Goal: Task Accomplishment & Management: Manage account settings

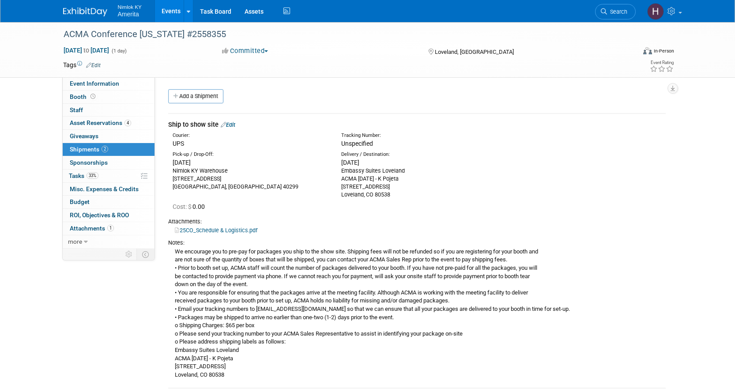
click at [170, 9] on link "Events" at bounding box center [171, 11] width 32 height 22
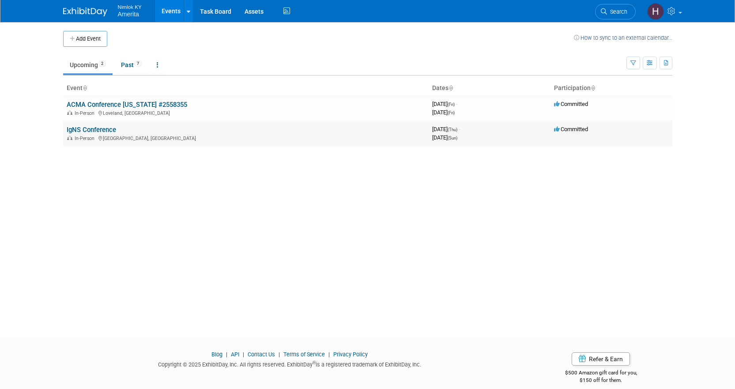
click at [101, 130] on link "IgNS Conference" at bounding box center [91, 130] width 49 height 8
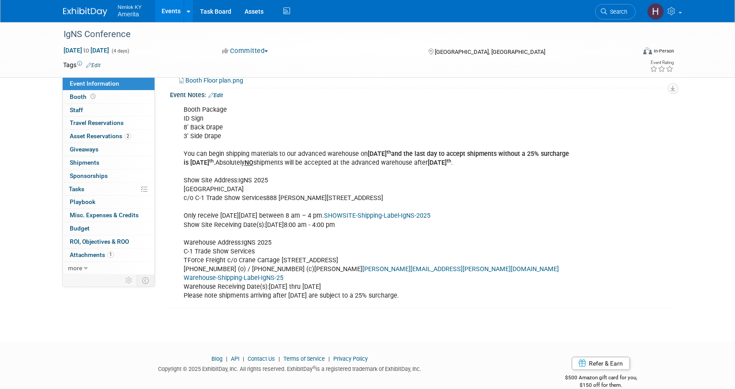
scroll to position [291, 0]
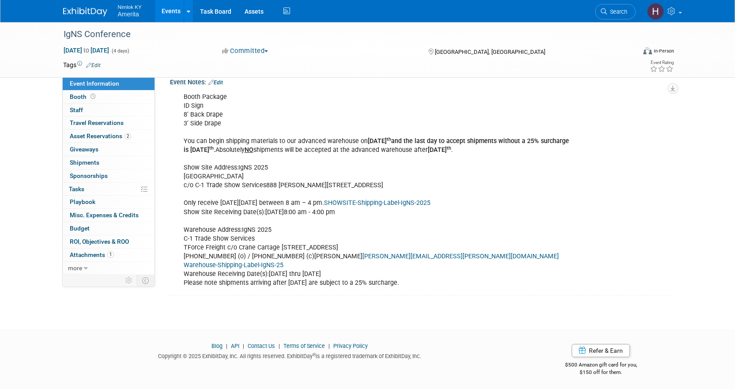
click at [394, 197] on div "Booth Package ID Sign 8’ Back Drape 3’ Side Drape You can begin shipping materi…" at bounding box center [377, 190] width 398 height 204
click at [391, 199] on link "SHOWSITE-Shipping-Label-IgNS-2025" at bounding box center [377, 203] width 106 height 8
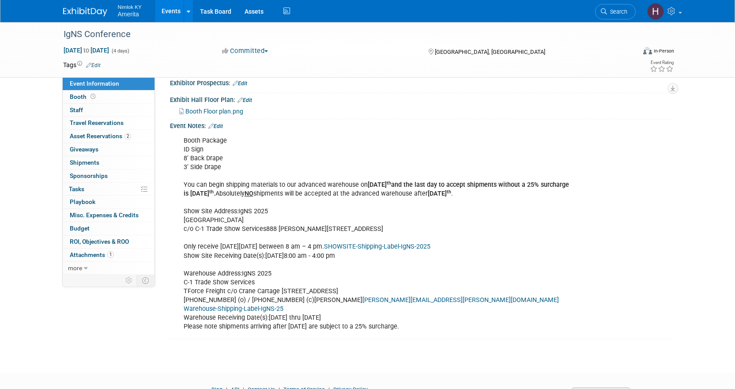
scroll to position [247, 0]
click at [216, 125] on link "Edit" at bounding box center [215, 127] width 15 height 6
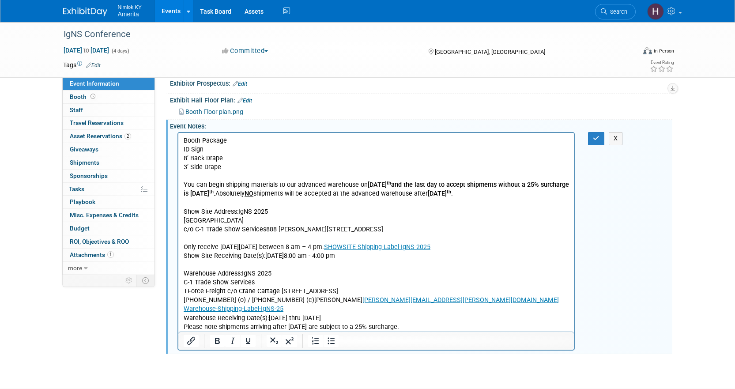
scroll to position [291, 0]
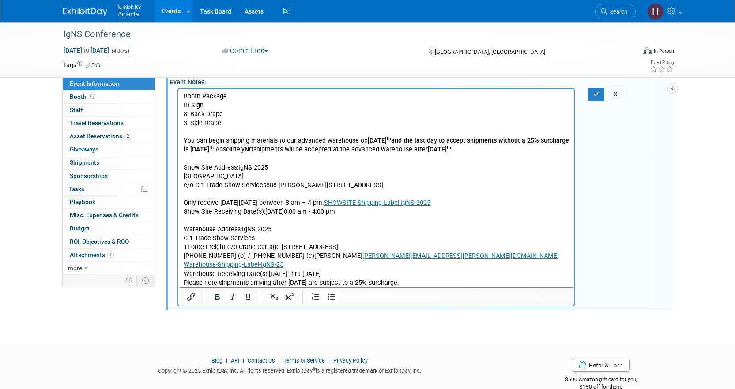
drag, startPoint x: 391, startPoint y: 212, endPoint x: 178, endPoint y: 206, distance: 213.0
click at [178, 206] on html "Booth Package ID Sign 8’ Back Drape 3’ Side Drape You can begin shipping materi…" at bounding box center [376, 188] width 396 height 199
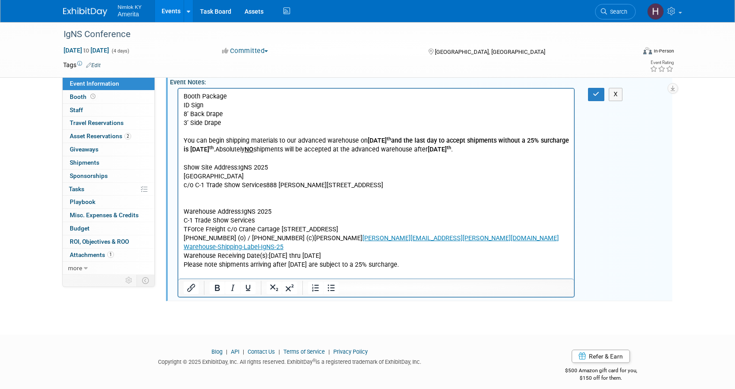
scroll to position [288, 0]
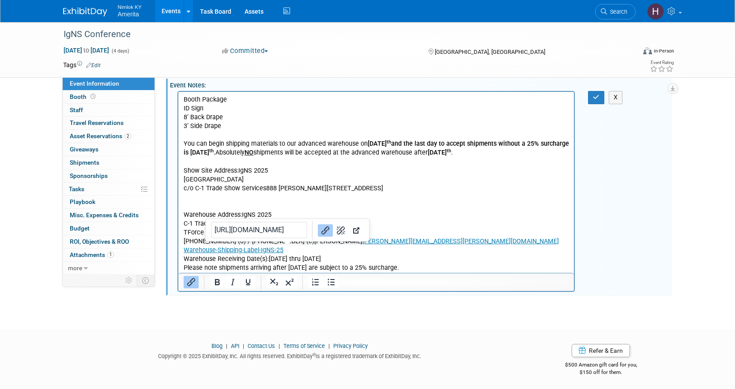
click at [305, 253] on p "Booth Package ID Sign 8’ Back Drape 3’ Side Drape You can begin shipping materi…" at bounding box center [376, 184] width 386 height 178
click at [348, 256] on p "Booth Package ID Sign 8’ Back Drape 3’ Side Drape You can begin shipping materi…" at bounding box center [376, 184] width 386 height 178
click at [384, 256] on p "Booth Package ID Sign 8’ Back Drape 3’ Side Drape You can begin shipping materi…" at bounding box center [376, 184] width 386 height 178
click at [357, 265] on p "Booth Package ID Sign 8’ Back Drape 3’ Side Drape You can begin shipping materi…" at bounding box center [376, 184] width 386 height 178
click at [346, 267] on p "Booth Package ID Sign 8’ Back Drape 3’ Side Drape You can begin shipping materi…" at bounding box center [376, 184] width 386 height 178
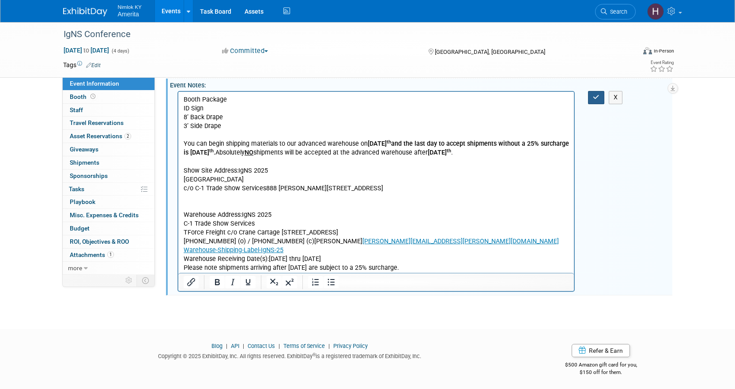
click at [594, 97] on icon "button" at bounding box center [596, 97] width 7 height 6
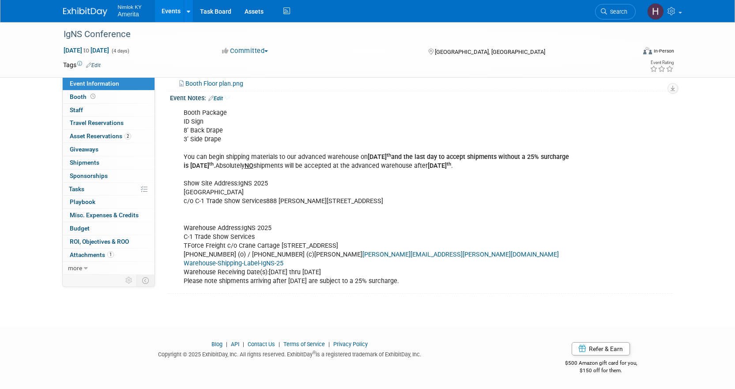
scroll to position [274, 0]
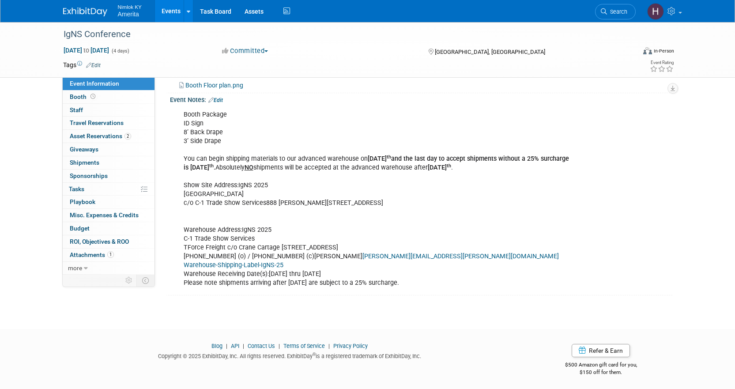
click at [220, 93] on div "Event Notes: Edit" at bounding box center [421, 98] width 503 height 11
click at [219, 98] on link "Edit" at bounding box center [215, 100] width 15 height 6
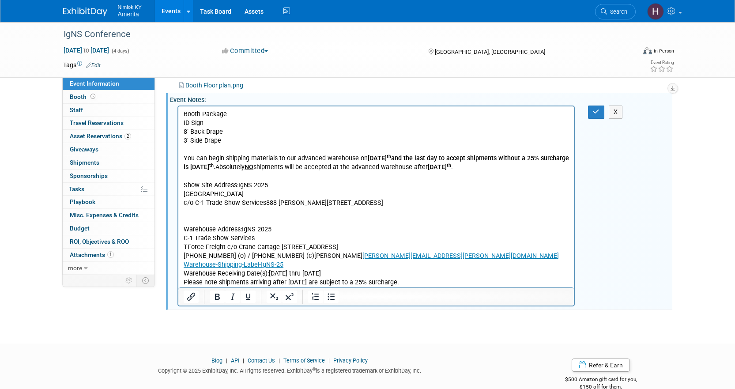
scroll to position [0, 0]
click at [252, 217] on p "Booth Package ID Sign 8’ Back Drape 3’ Side Drape You can begin shipping materi…" at bounding box center [376, 199] width 386 height 178
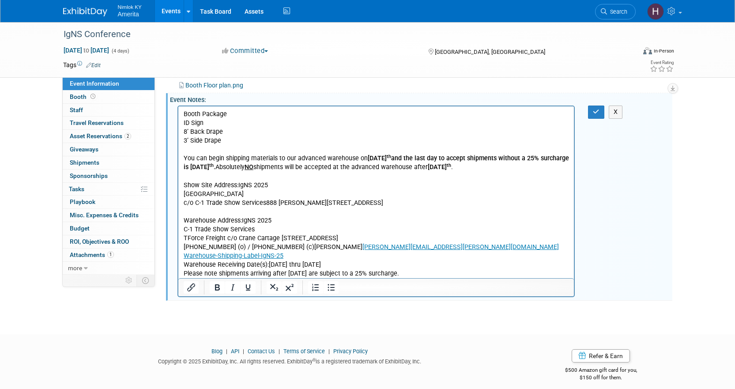
click at [240, 222] on p "Booth Package ID Sign 8’ Back Drape 3’ Side Drape You can begin shipping materi…" at bounding box center [376, 194] width 386 height 168
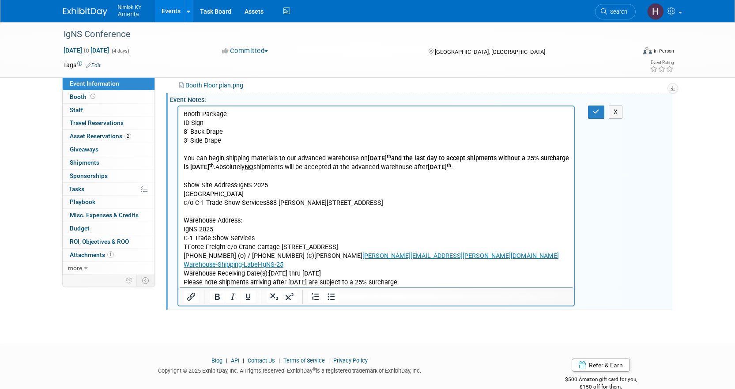
click at [424, 246] on p "IgNS 2025 C-1 Trade Show Services TForce Freight c/o Crane Cartage 4050 Valley …" at bounding box center [376, 256] width 386 height 62
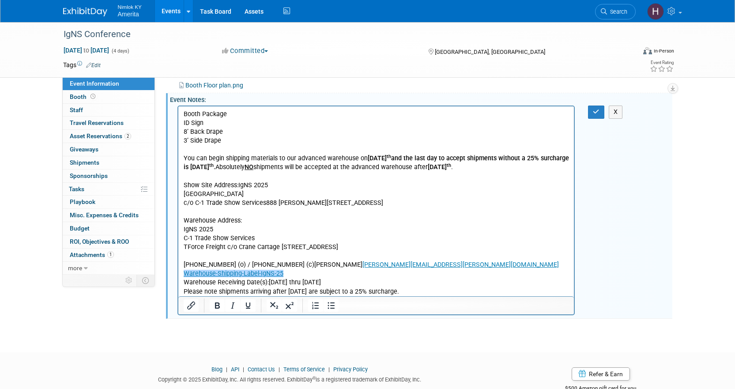
click at [306, 271] on p "972-428-5569 (o) / 713-594-3816 (c)Ricky Hayes Ricky.hayes@craneww.com Warehous…" at bounding box center [376, 274] width 386 height 44
click at [329, 273] on p "972-428-5569 (o) / 713-594-3816 (c)Ricky Hayes Ricky.hayes@craneww.com Warehous…" at bounding box center [376, 274] width 386 height 44
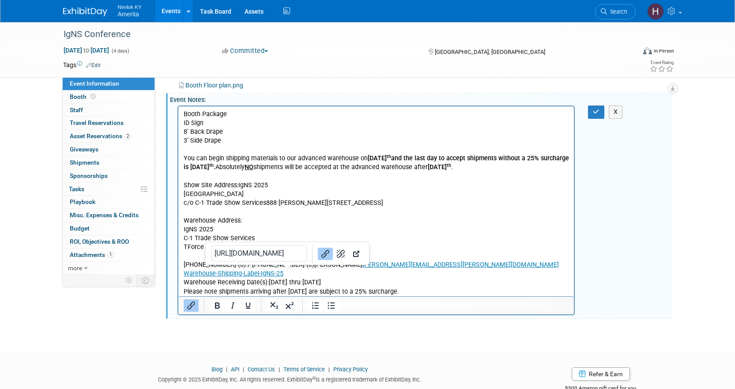
click at [236, 212] on p "Booth Package ID Sign 8’ Back Drape 3’ Side Drape You can begin shipping materi…" at bounding box center [376, 167] width 386 height 115
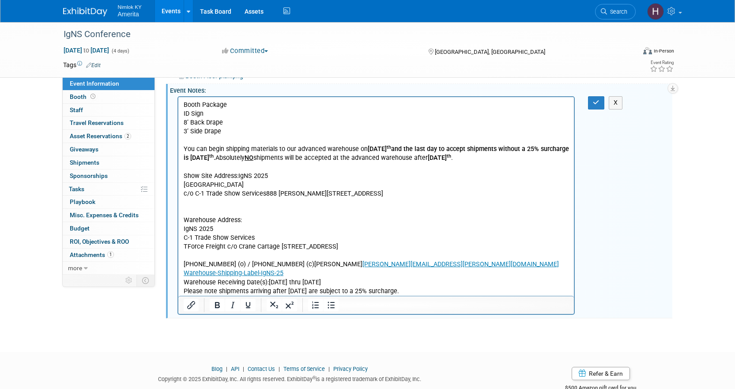
scroll to position [262, 0]
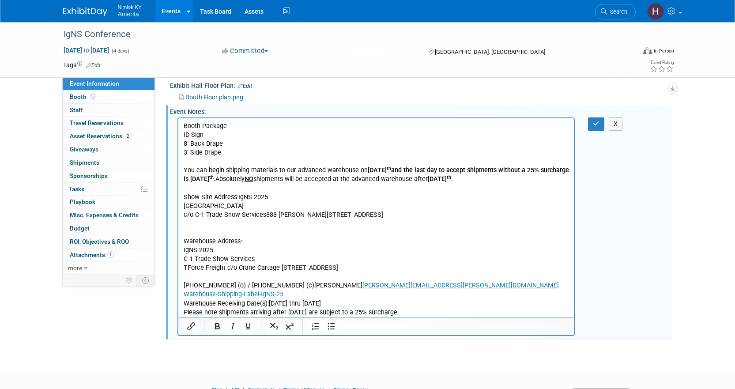
click at [185, 241] on p "Warehouse Address:" at bounding box center [376, 237] width 386 height 18
click at [593, 117] on button "button" at bounding box center [596, 123] width 16 height 13
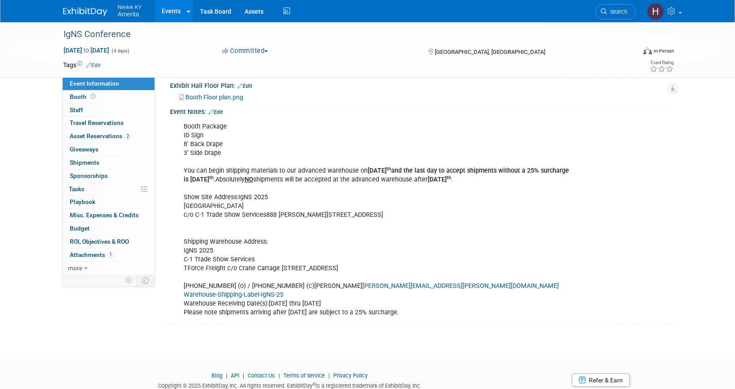
click at [248, 243] on div "Booth Package ID Sign 8’ Back Drape 3’ Side Drape You can begin shipping materi…" at bounding box center [377, 220] width 398 height 204
click at [100, 136] on span "Asset Reservations 2" at bounding box center [100, 135] width 61 height 7
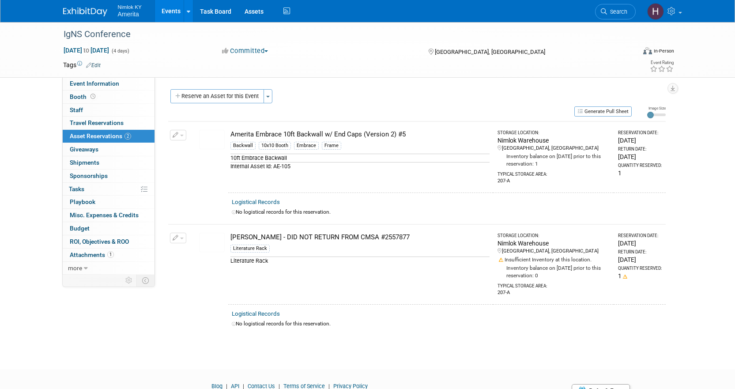
click at [182, 132] on button "button" at bounding box center [178, 135] width 16 height 11
click at [189, 145] on button "Change Reservation" at bounding box center [212, 150] width 75 height 12
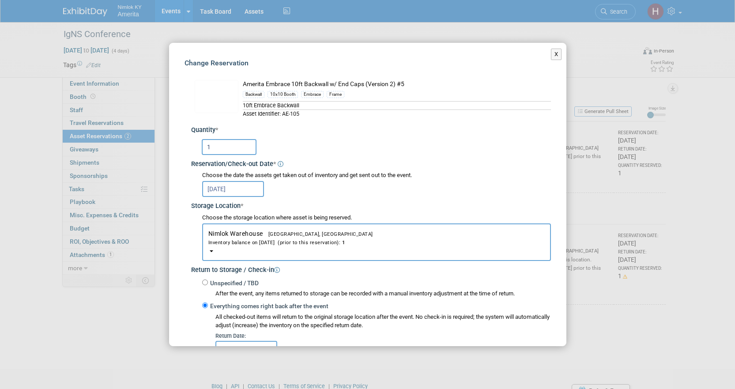
click at [243, 189] on input "Oct 6, 2025" at bounding box center [233, 189] width 62 height 16
click at [328, 157] on div "Reservation/Check-out Date *" at bounding box center [371, 163] width 360 height 12
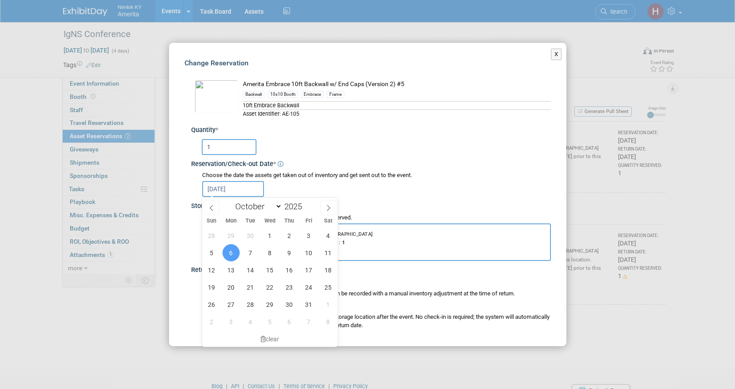
click at [219, 190] on input "Oct 6, 2025" at bounding box center [233, 189] width 62 height 16
click at [272, 236] on span "1" at bounding box center [269, 235] width 17 height 17
type input "Oct 1, 2025"
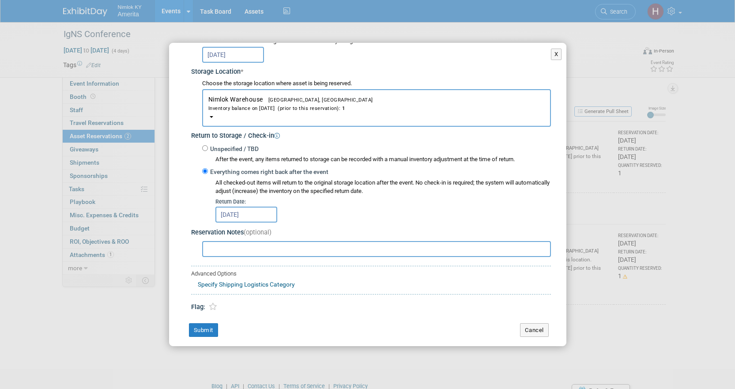
scroll to position [140, 0]
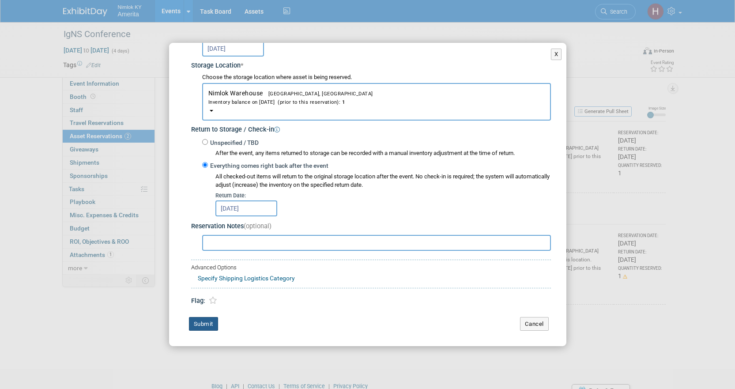
click at [199, 324] on button "Submit" at bounding box center [203, 324] width 29 height 14
